Goal: Task Accomplishment & Management: Use online tool/utility

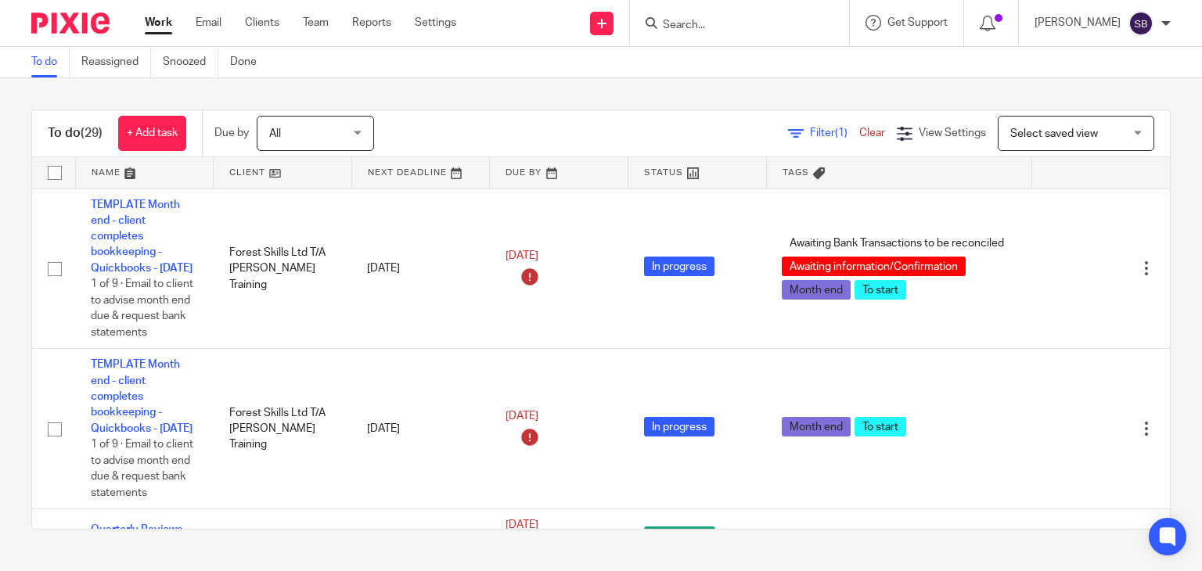
drag, startPoint x: 722, startPoint y: 73, endPoint x: 723, endPoint y: 62, distance: 11.0
click at [722, 74] on div "To do Reassigned Snoozed Done" at bounding box center [601, 62] width 1202 height 31
click at [712, 30] on input "Search" at bounding box center [731, 26] width 141 height 14
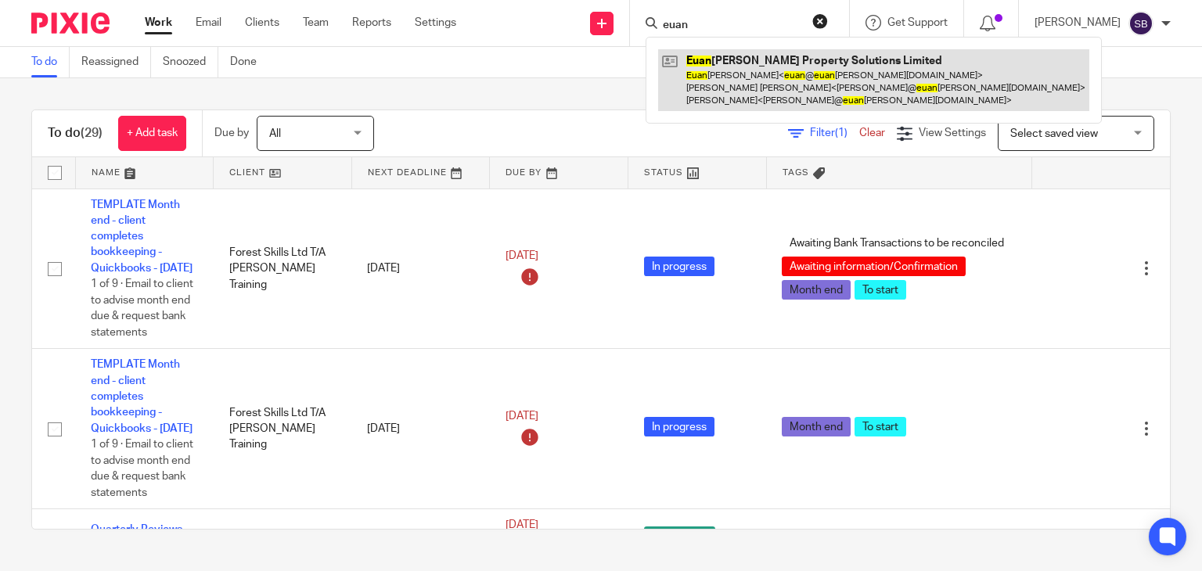
type input "euan"
click at [746, 74] on link at bounding box center [873, 80] width 431 height 62
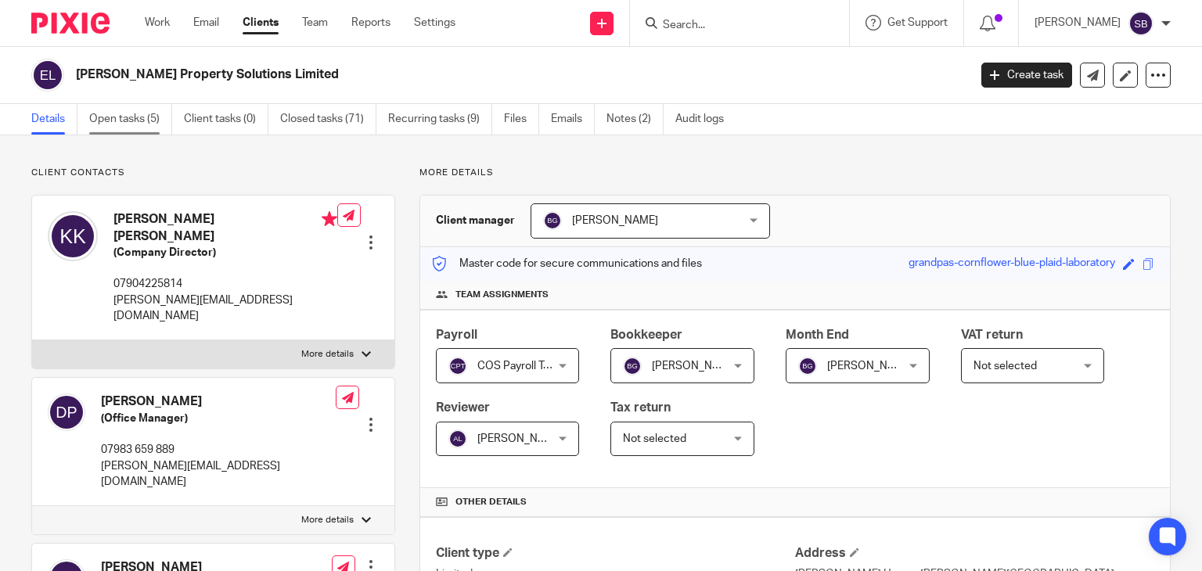
click at [128, 123] on link "Open tasks (5)" at bounding box center [130, 119] width 83 height 31
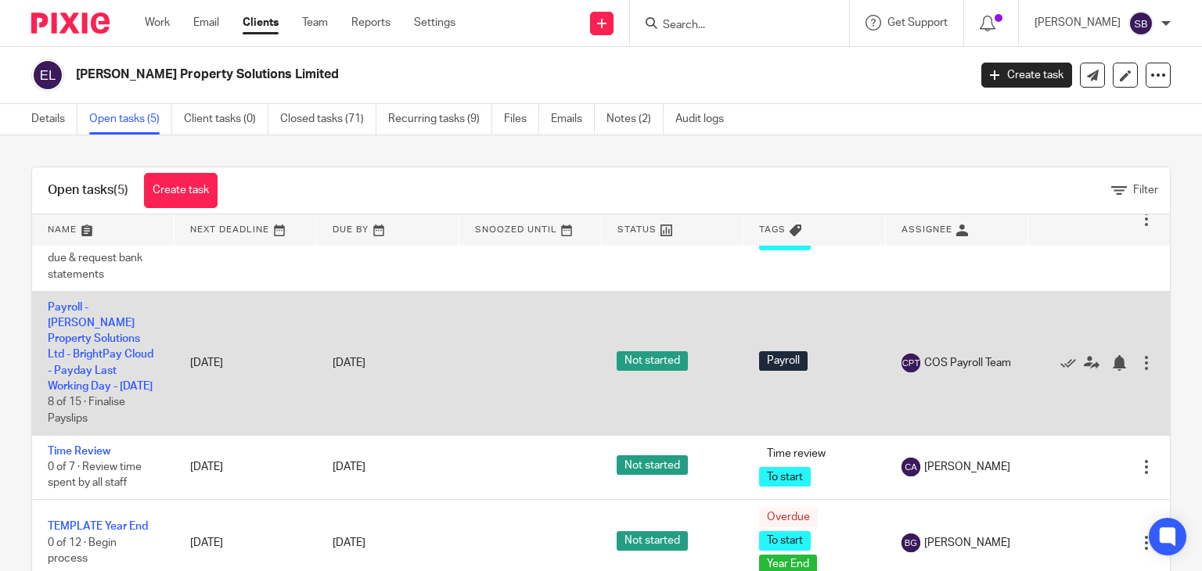
scroll to position [198, 0]
click at [92, 358] on link "Payroll - [PERSON_NAME] Property Solutions Ltd - BrightPay Cloud - Payday Last …" at bounding box center [101, 347] width 106 height 91
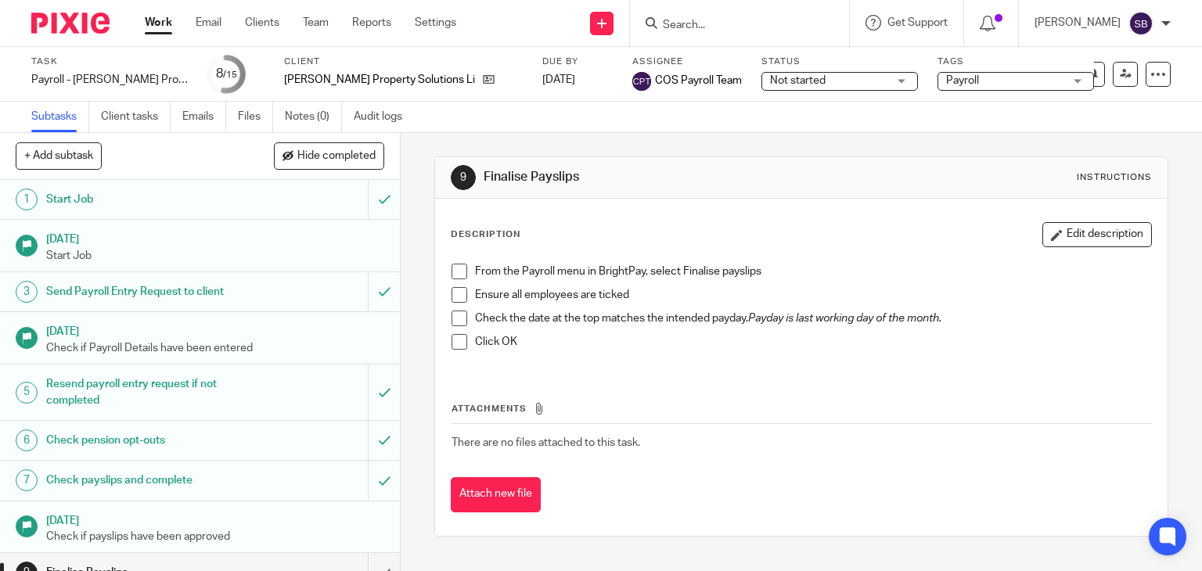
click at [454, 268] on span at bounding box center [460, 272] width 16 height 16
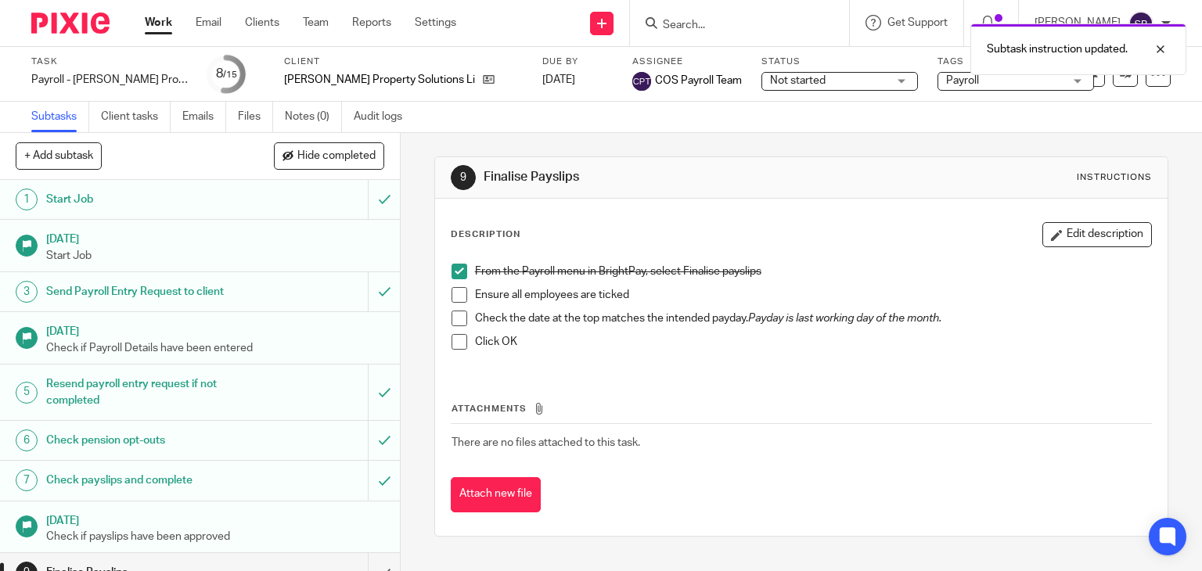
drag, startPoint x: 451, startPoint y: 289, endPoint x: 459, endPoint y: 309, distance: 21.8
click at [452, 289] on span at bounding box center [460, 295] width 16 height 16
click at [453, 314] on span at bounding box center [460, 319] width 16 height 16
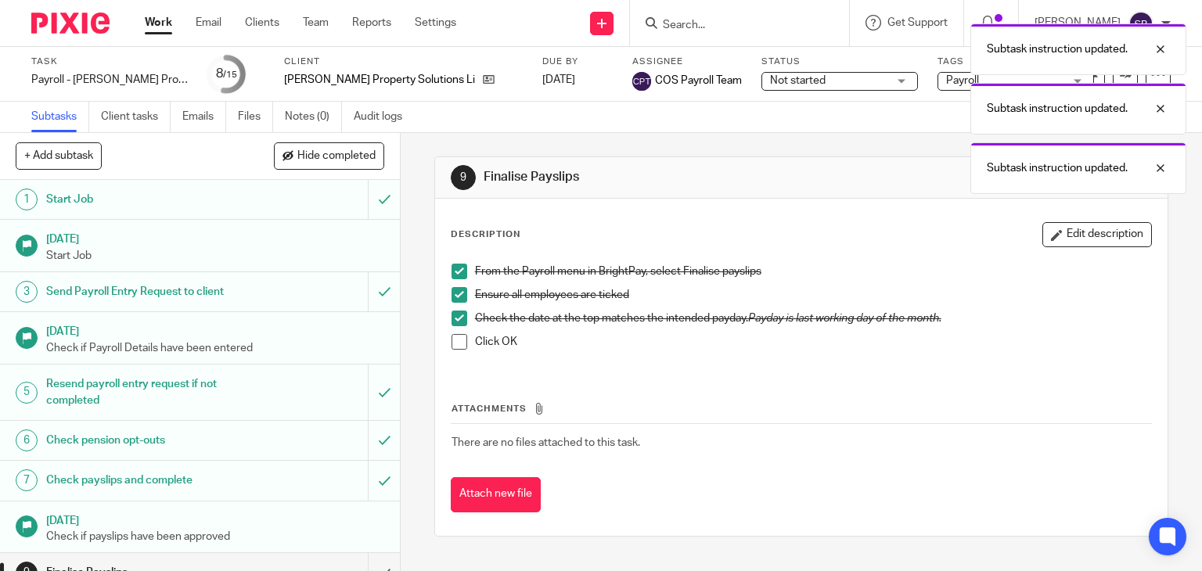
drag, startPoint x: 459, startPoint y: 341, endPoint x: 376, endPoint y: 363, distance: 85.8
click at [459, 341] on span at bounding box center [460, 342] width 16 height 16
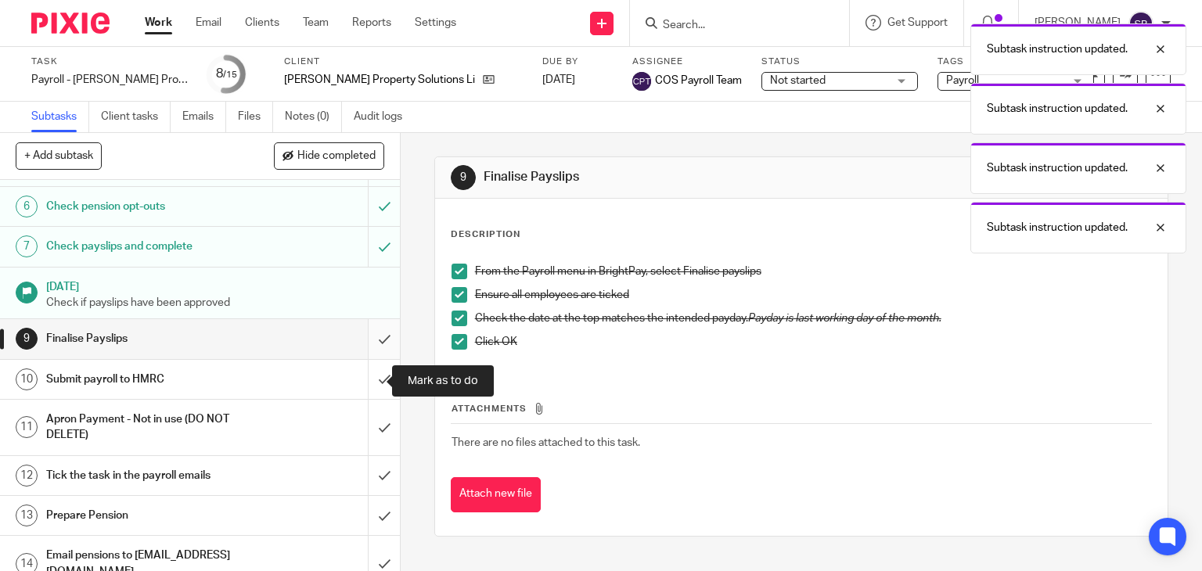
scroll to position [235, 0]
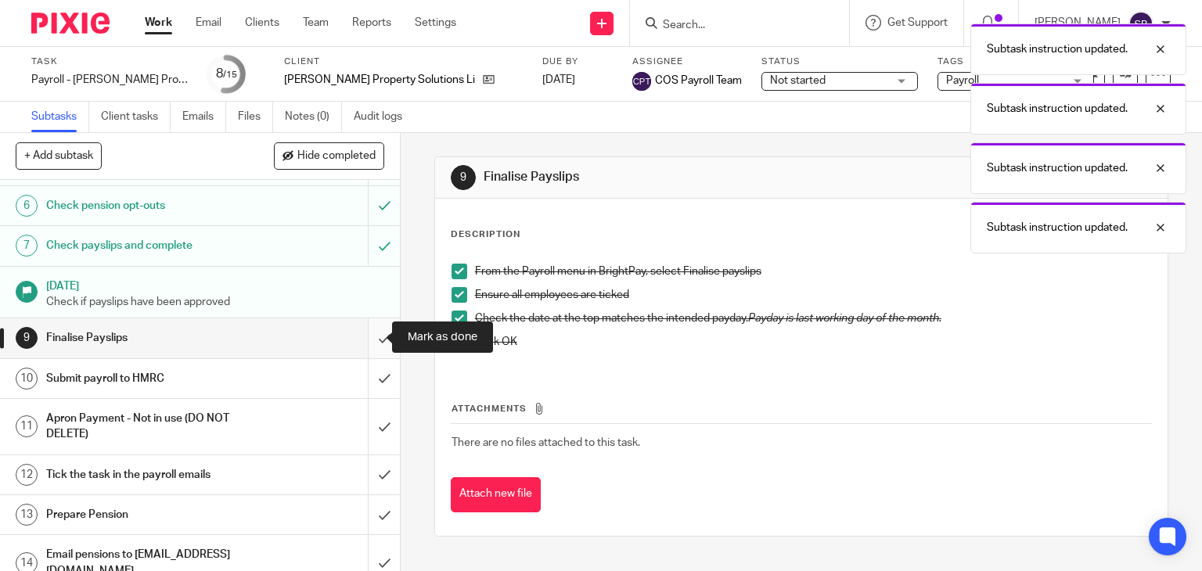
click at [371, 333] on input "submit" at bounding box center [200, 338] width 400 height 39
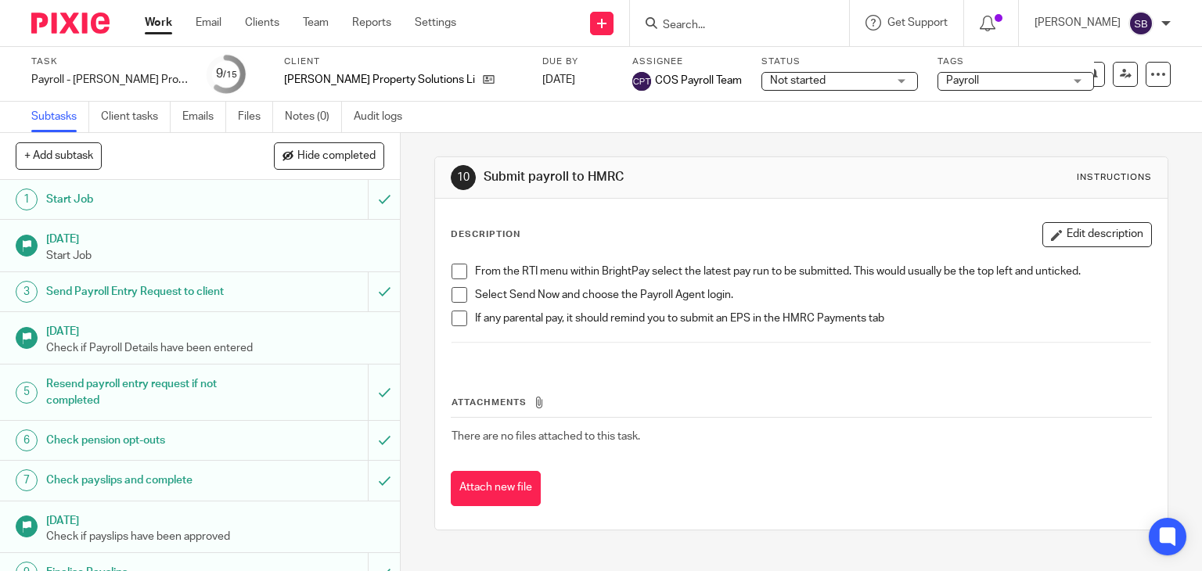
click at [452, 275] on span at bounding box center [460, 272] width 16 height 16
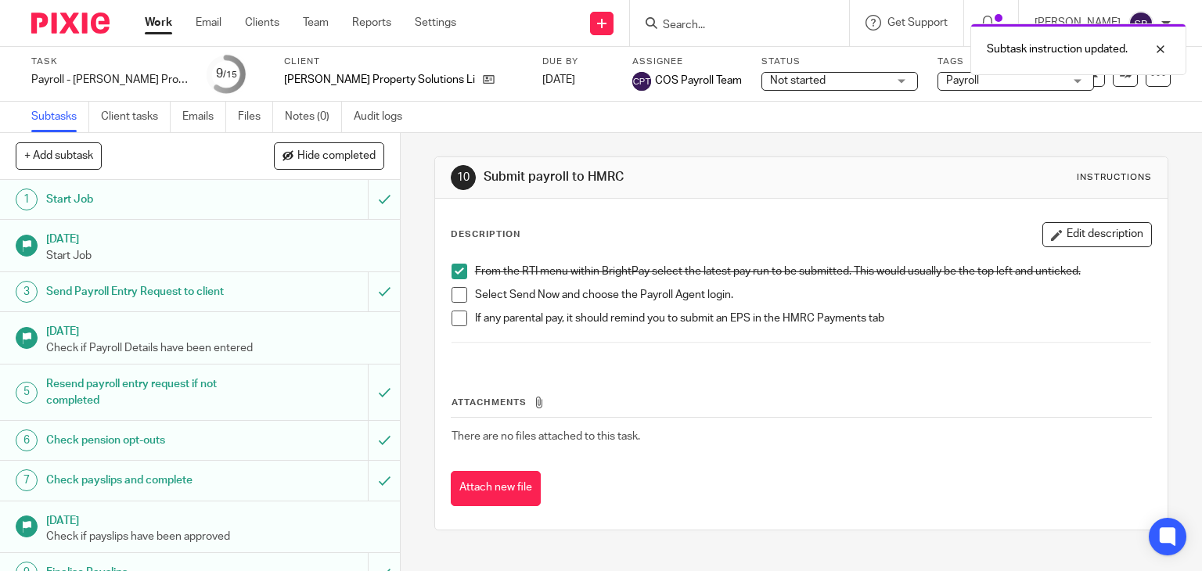
click at [452, 294] on span at bounding box center [460, 295] width 16 height 16
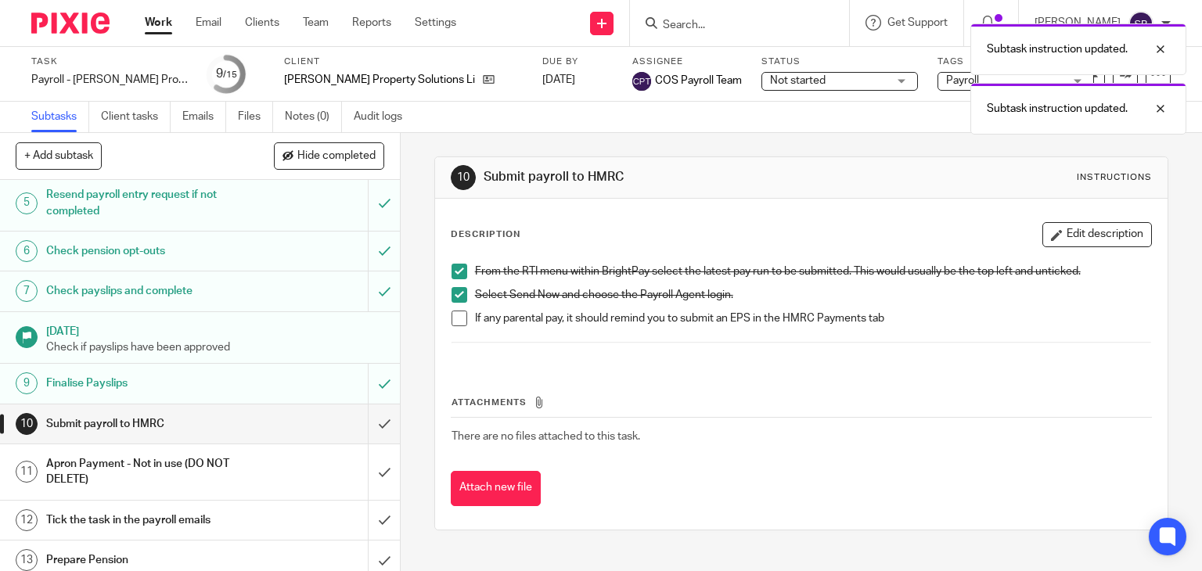
scroll to position [293, 0]
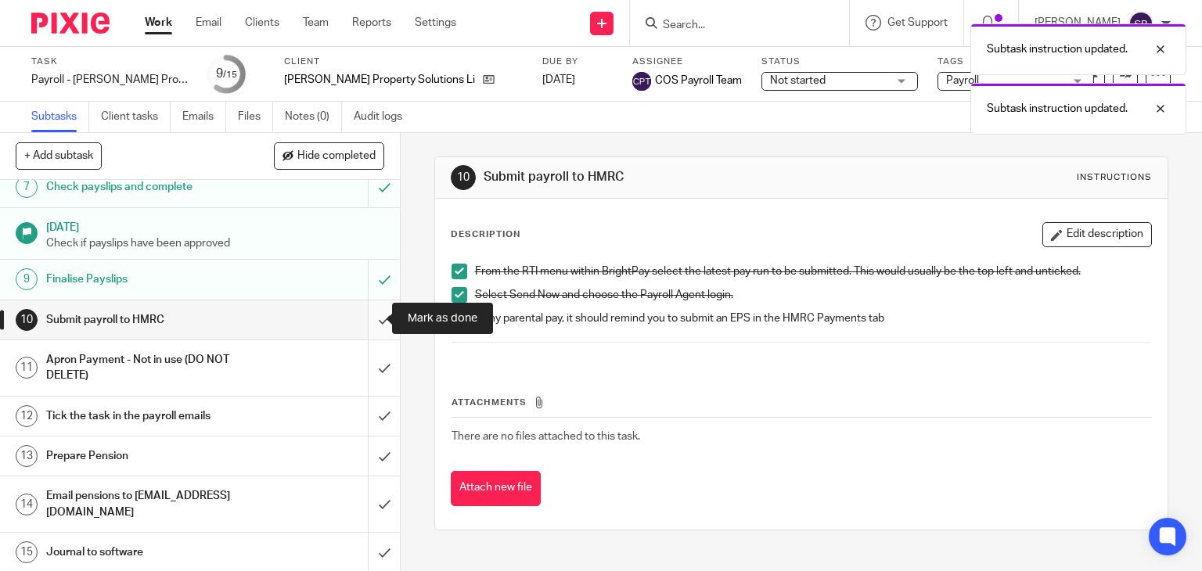
click at [362, 322] on input "submit" at bounding box center [200, 320] width 400 height 39
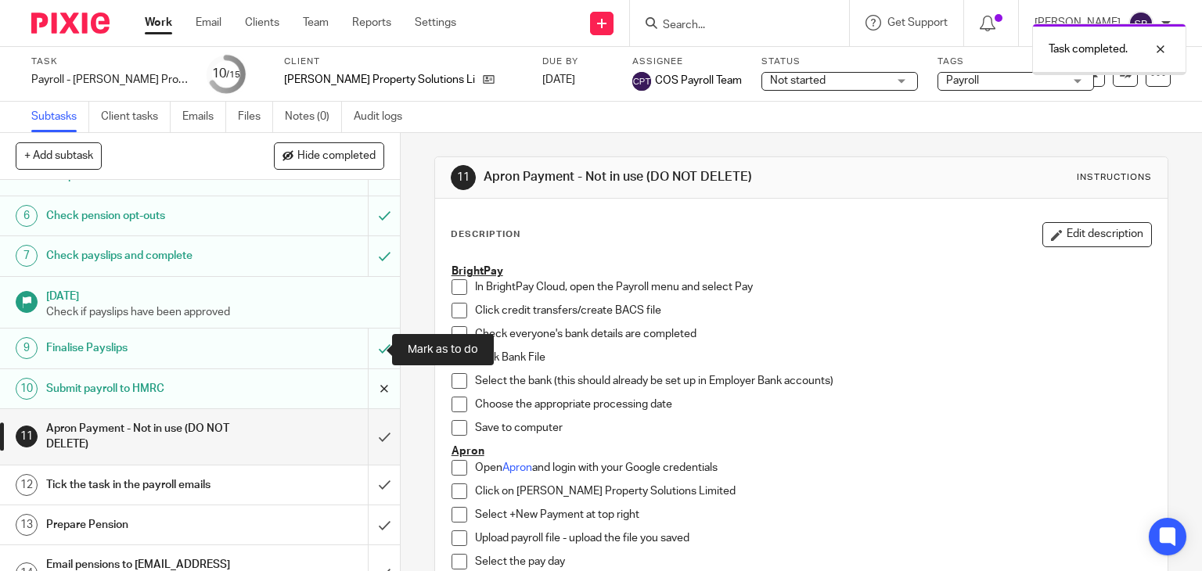
scroll to position [235, 0]
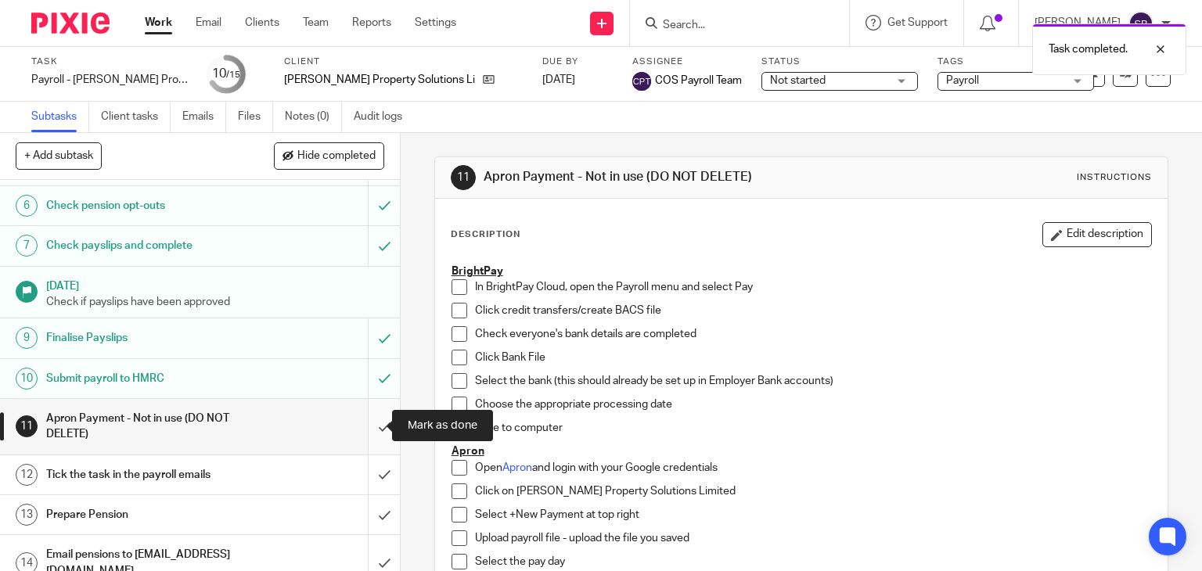
click at [366, 424] on input "submit" at bounding box center [200, 427] width 400 height 56
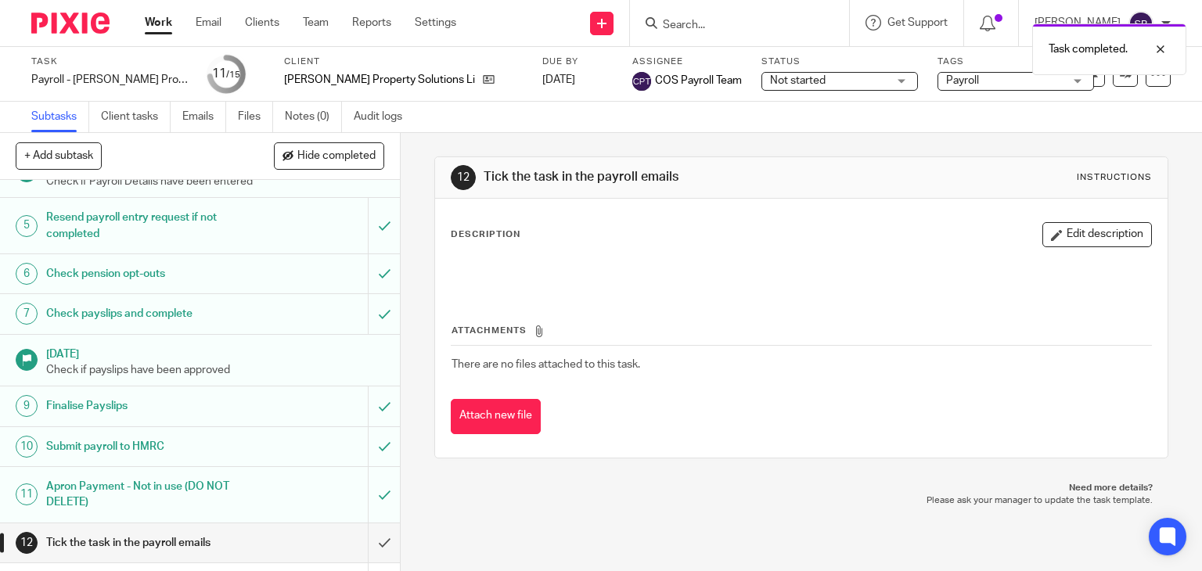
scroll to position [293, 0]
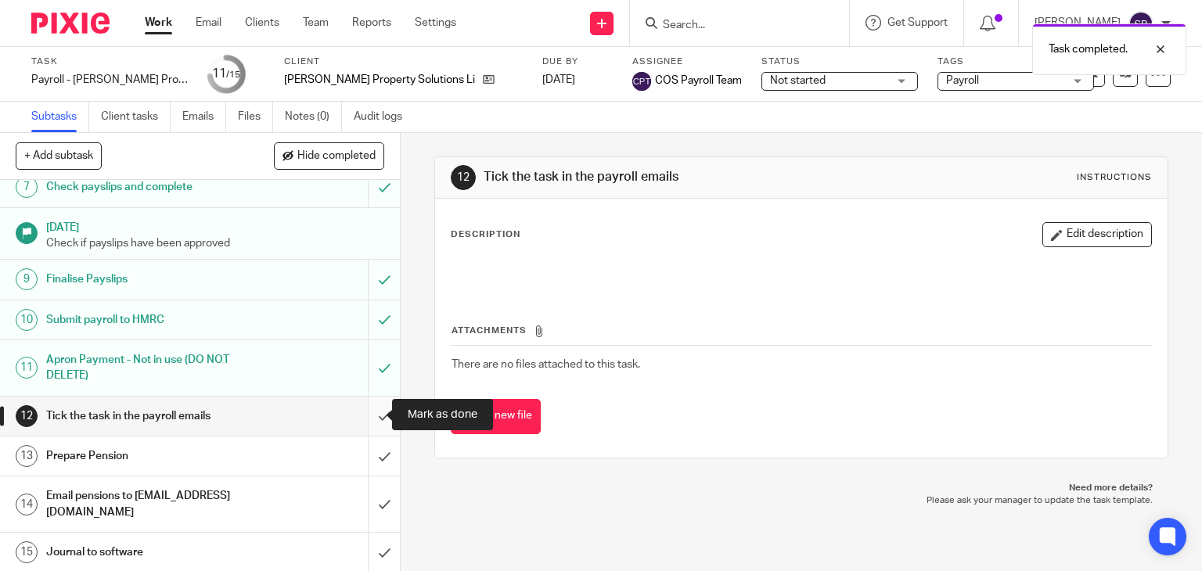
click at [373, 410] on input "submit" at bounding box center [200, 416] width 400 height 39
